Goal: Obtain resource: Download file/media

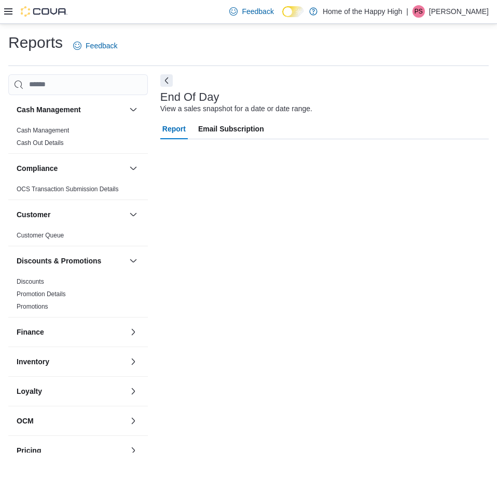
scroll to position [290, 0]
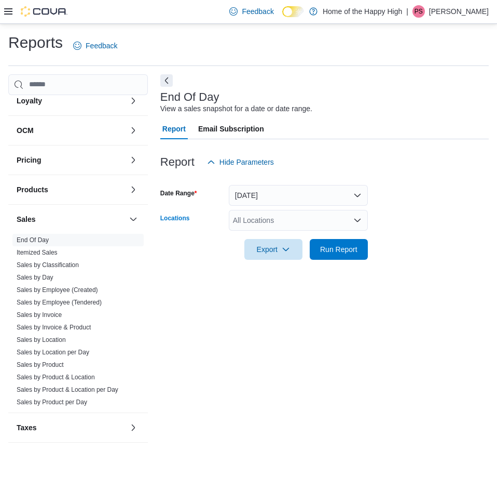
click at [265, 226] on div "All Locations" at bounding box center [298, 220] width 139 height 21
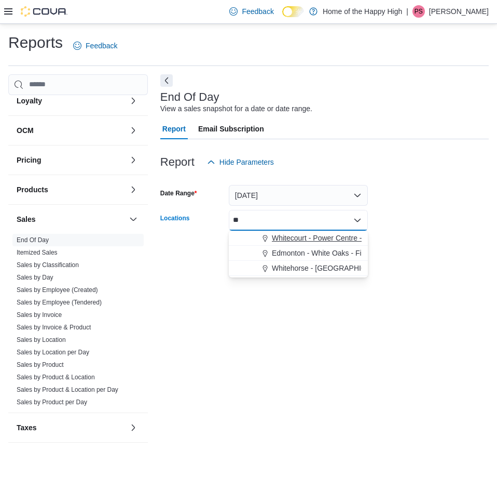
type input "**"
click at [326, 236] on span "Whitecourt - Power Centre - Fire & Flower" at bounding box center [340, 238] width 136 height 10
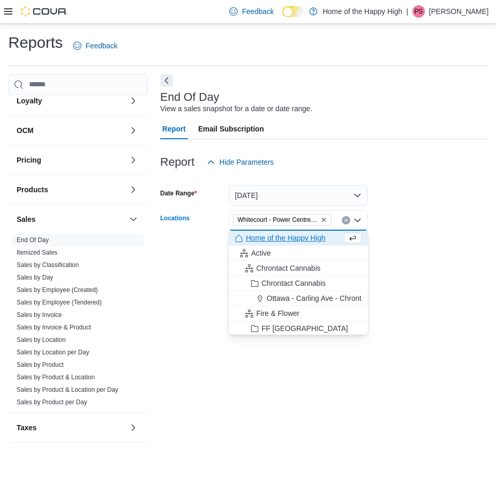
click at [318, 436] on div "End Of Day View a sales snapshot for a date or date range. Report Email Subscri…" at bounding box center [324, 263] width 329 height 379
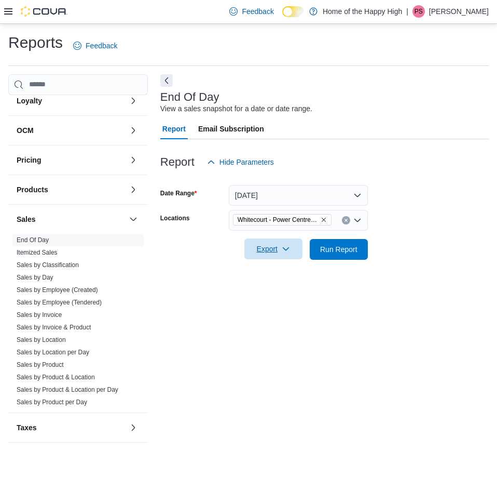
click at [263, 249] on span "Export" at bounding box center [274, 248] width 46 height 21
click at [287, 288] on span "Export to Pdf" at bounding box center [275, 291] width 47 height 8
